Goal: Navigation & Orientation: Find specific page/section

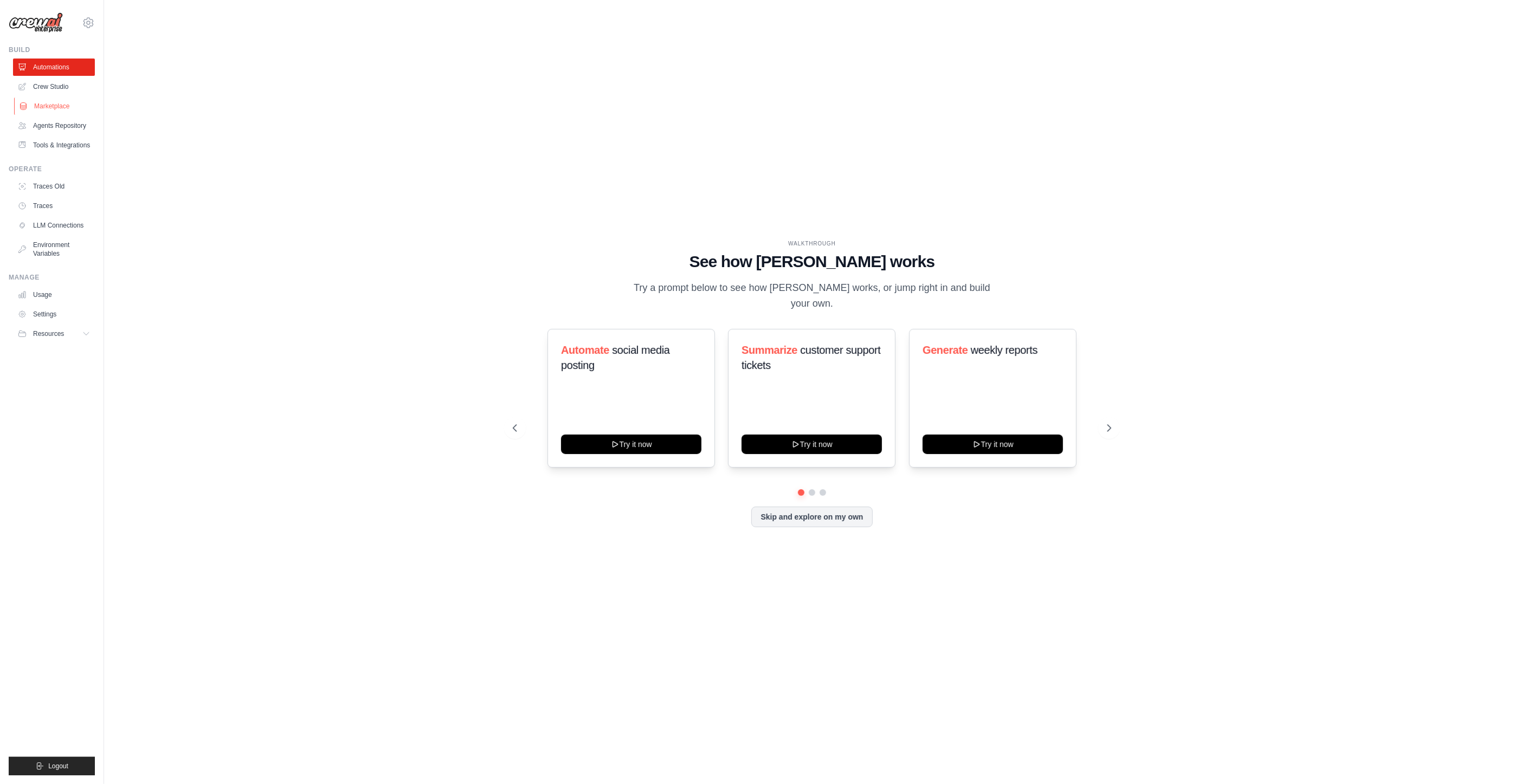
click at [62, 107] on link "Marketplace" at bounding box center [55, 106] width 82 height 17
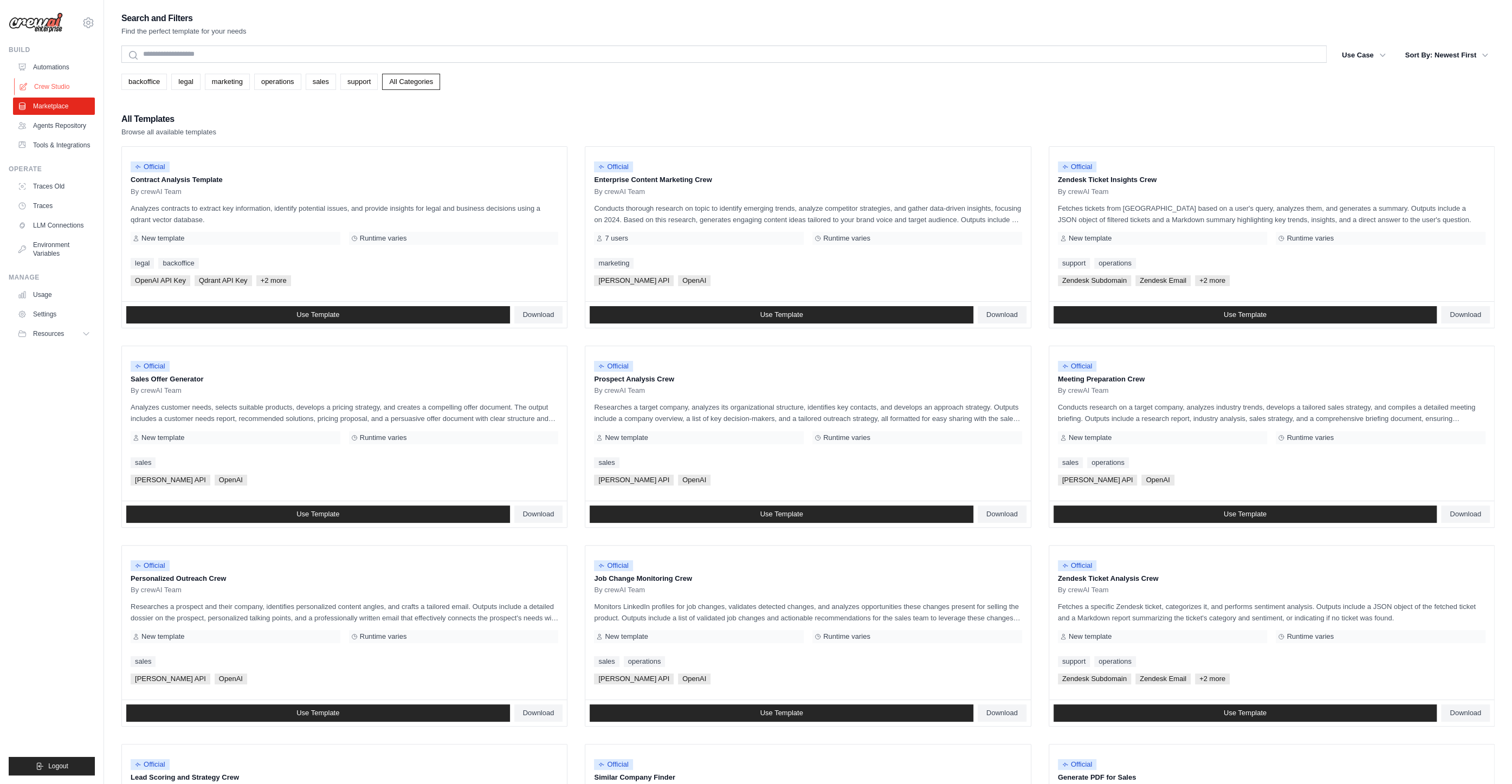
click at [51, 83] on link "Crew Studio" at bounding box center [55, 86] width 82 height 17
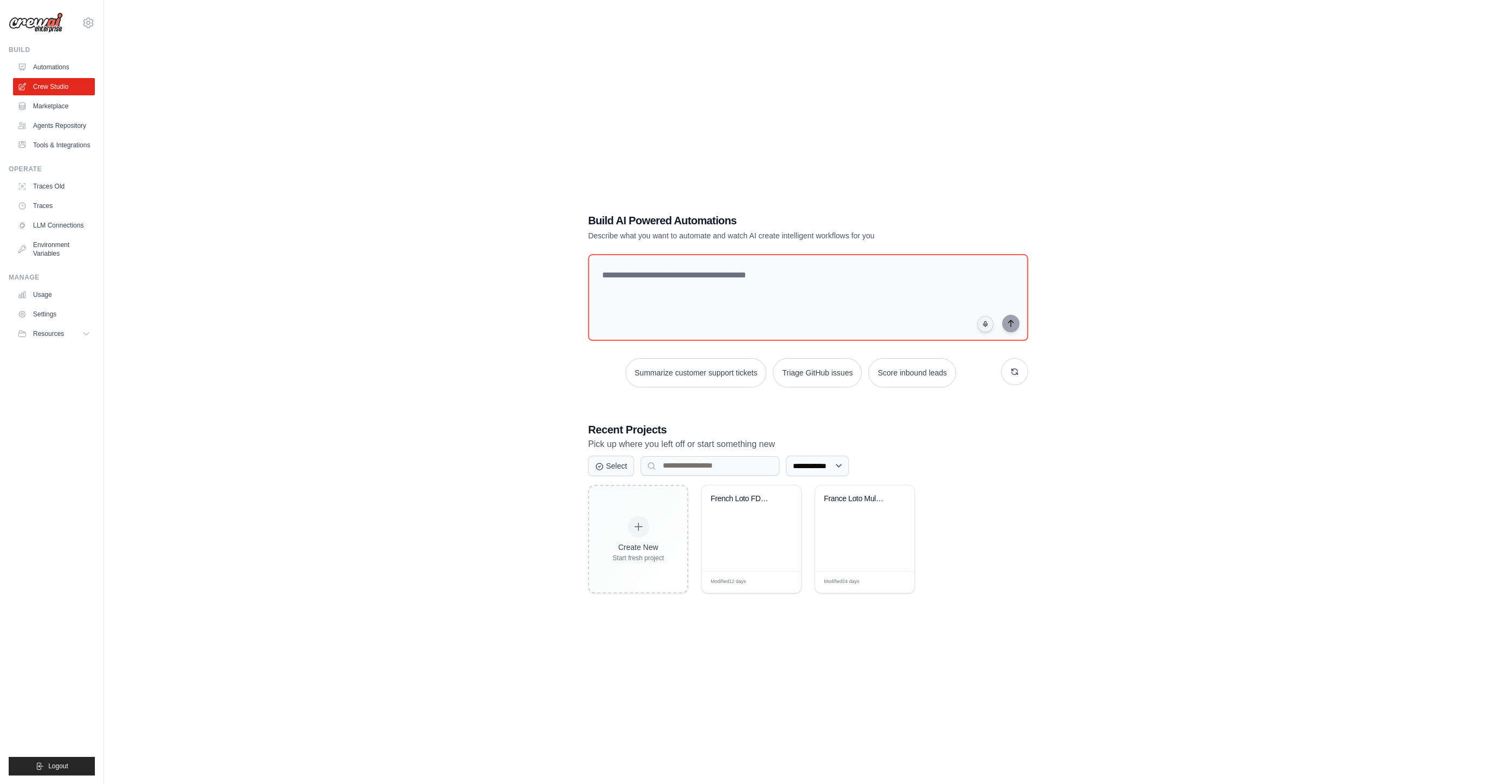
click at [1103, 478] on div "**********" at bounding box center [808, 402] width 1373 height 784
